Goal: Book appointment/travel/reservation

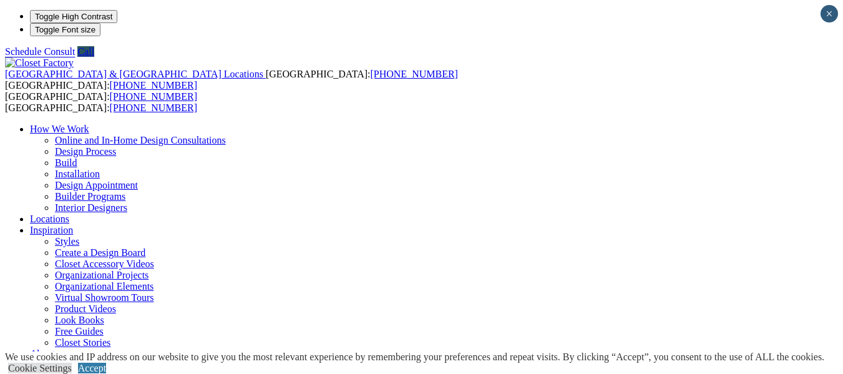
scroll to position [62, 0]
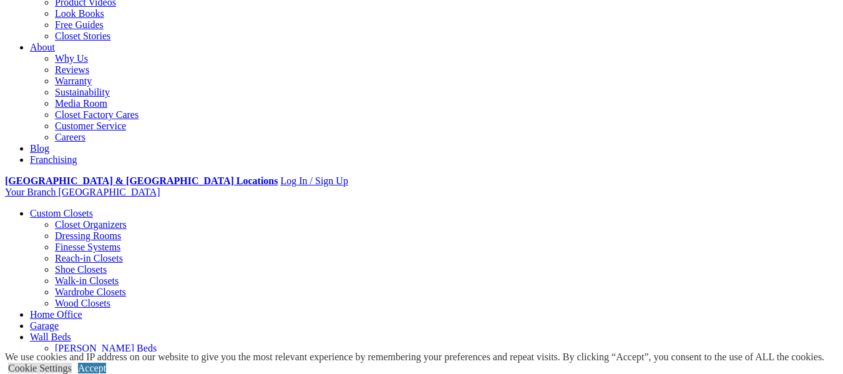
scroll to position [312, 0]
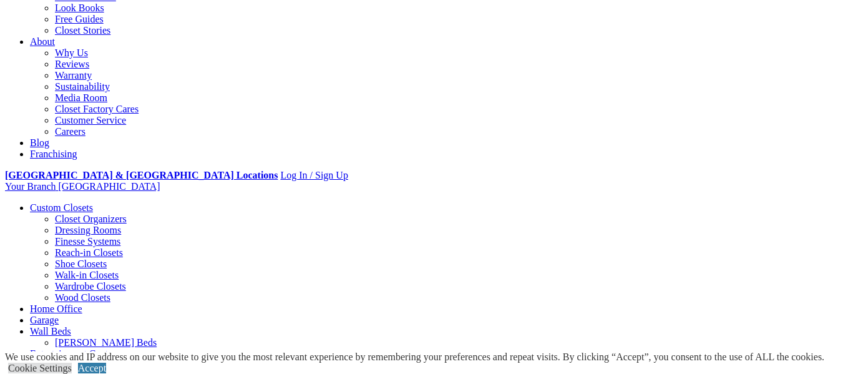
click at [57, 247] on link "Reach-in Closets" at bounding box center [89, 252] width 68 height 11
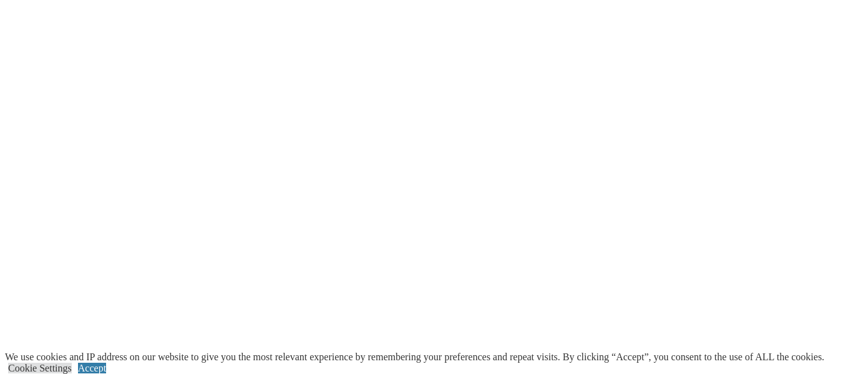
scroll to position [1186, 0]
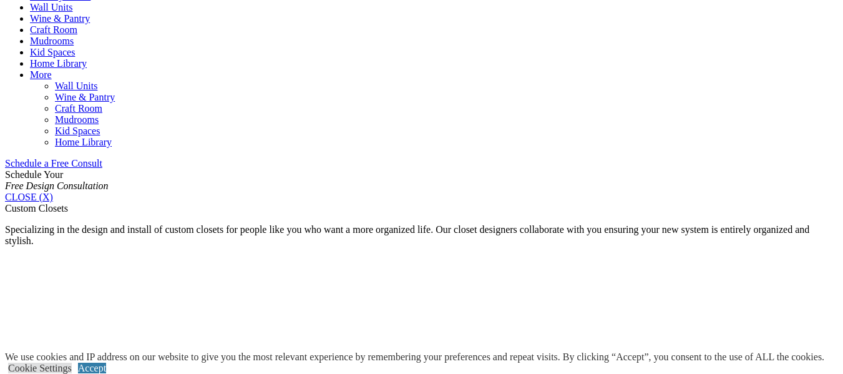
scroll to position [312, 0]
